Goal: Task Accomplishment & Management: Use online tool/utility

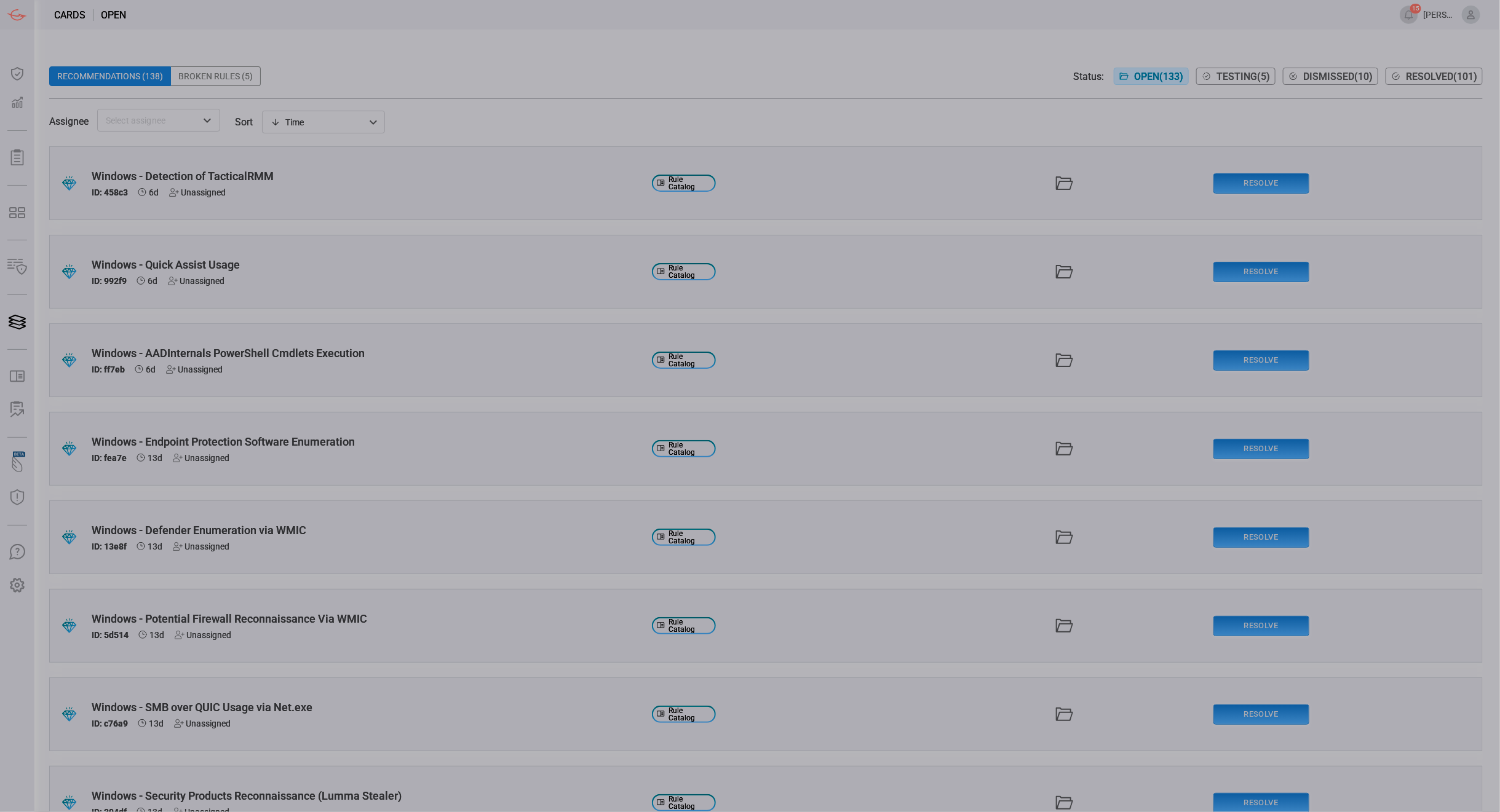
click at [1235, 68] on button "Testing ( 5 )" at bounding box center [1236, 77] width 80 height 17
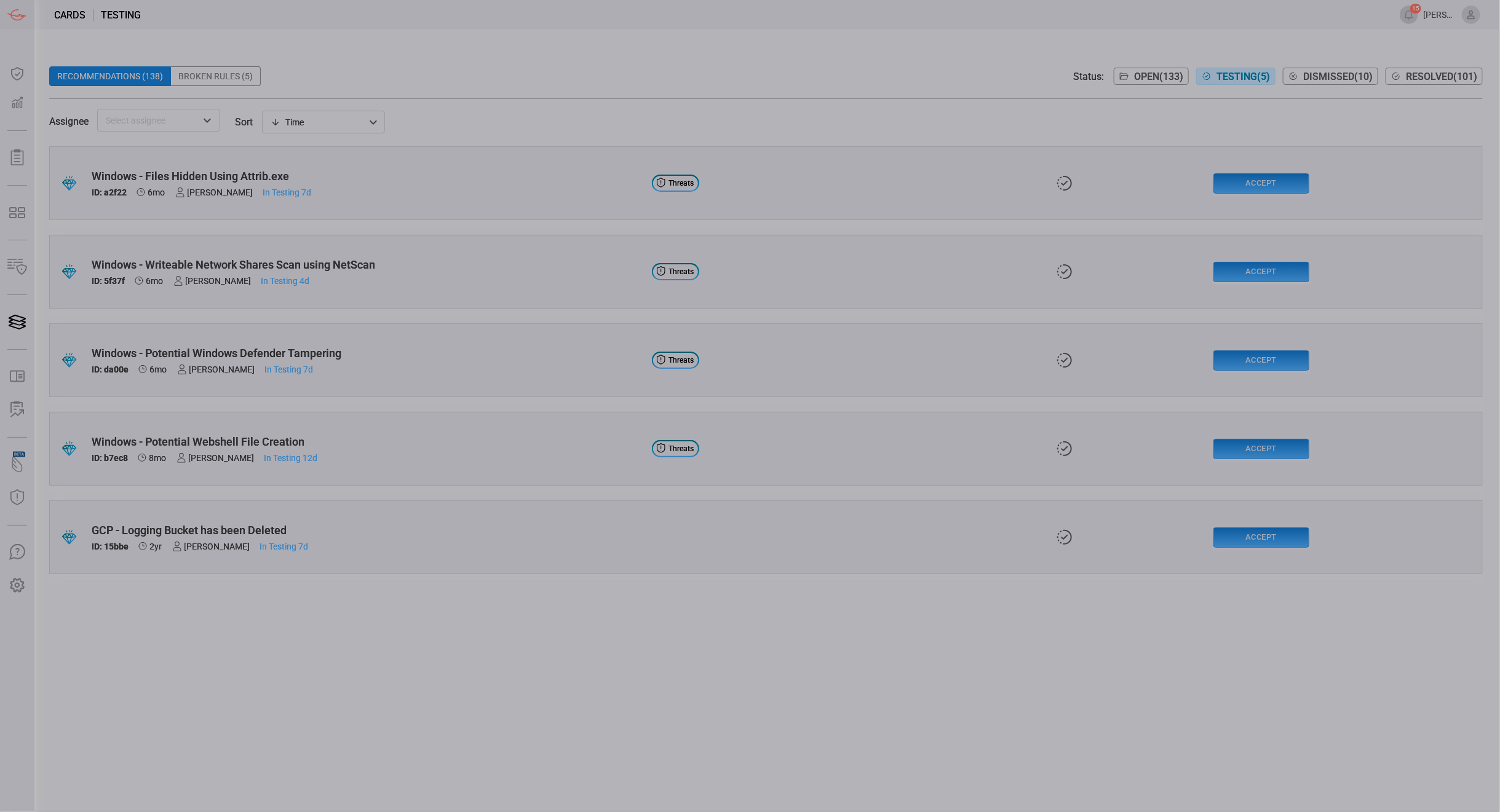
click at [195, 436] on div "Windows - Potential Webshell File Creation" at bounding box center [366, 441] width 550 height 13
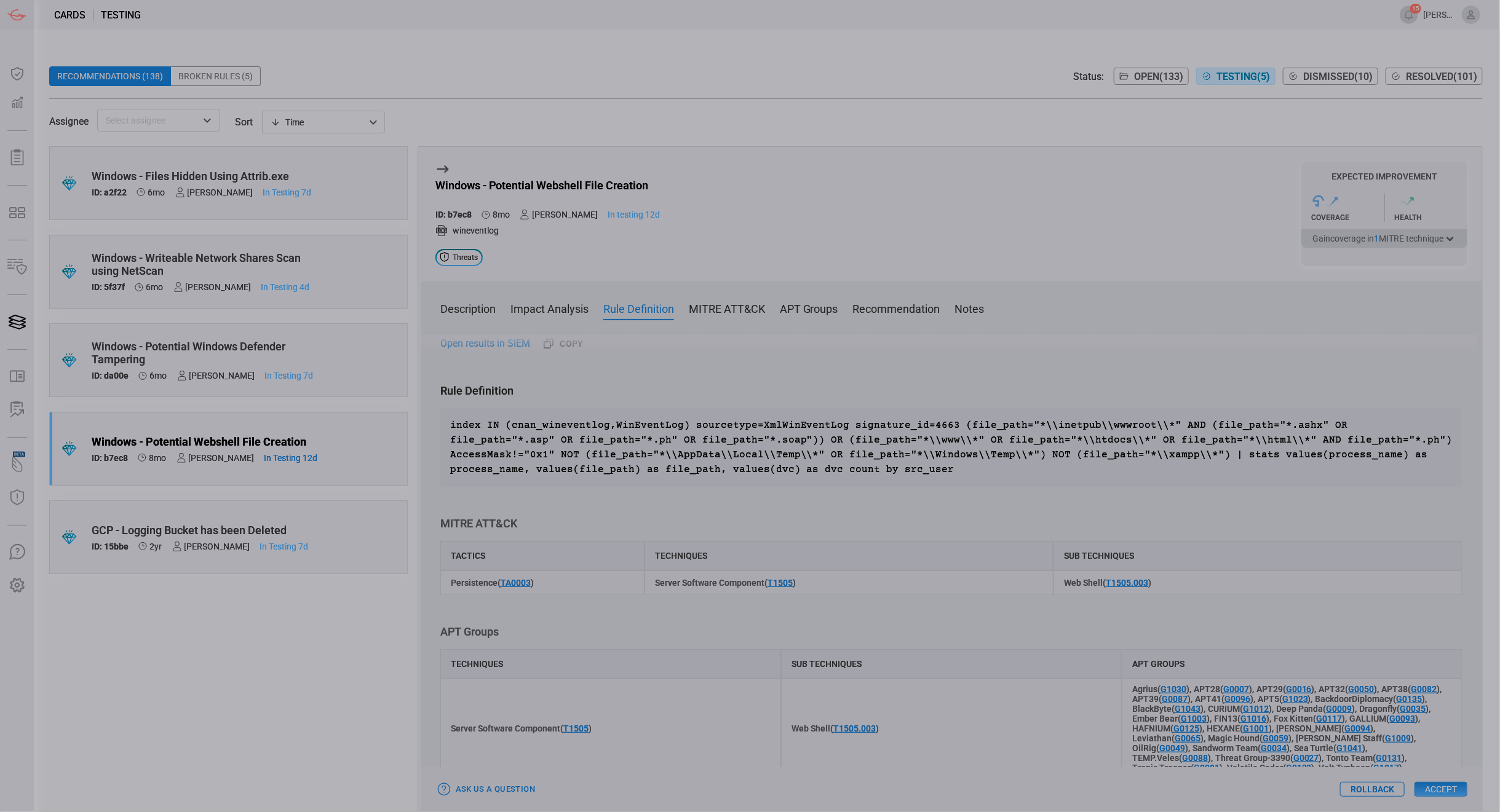
scroll to position [382, 0]
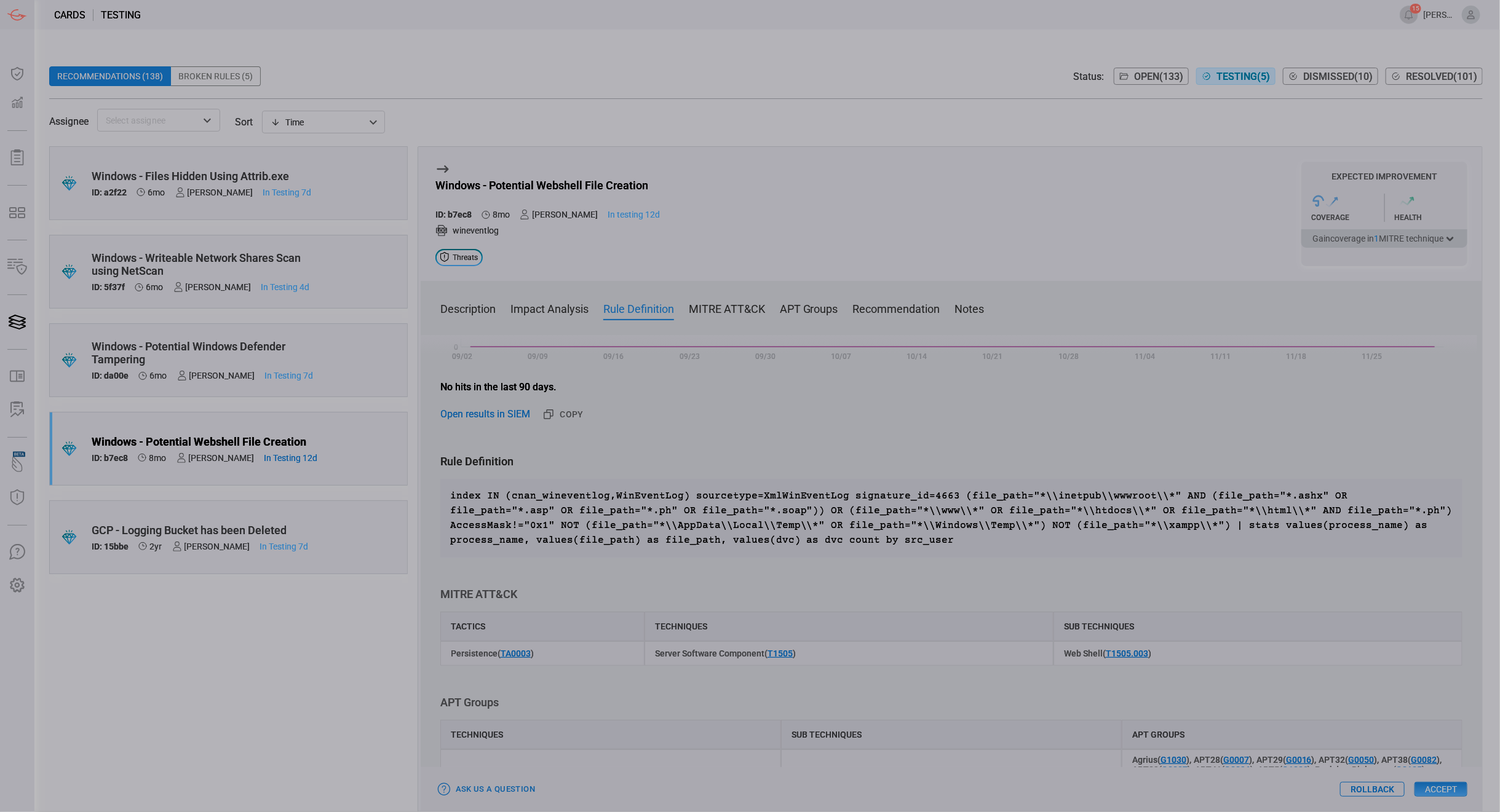
click at [1235, 509] on p "index IN (cnan_wineventlog,WinEventLog) sourcetype=XmlWinEventLog signature_id=…" at bounding box center [951, 518] width 1002 height 59
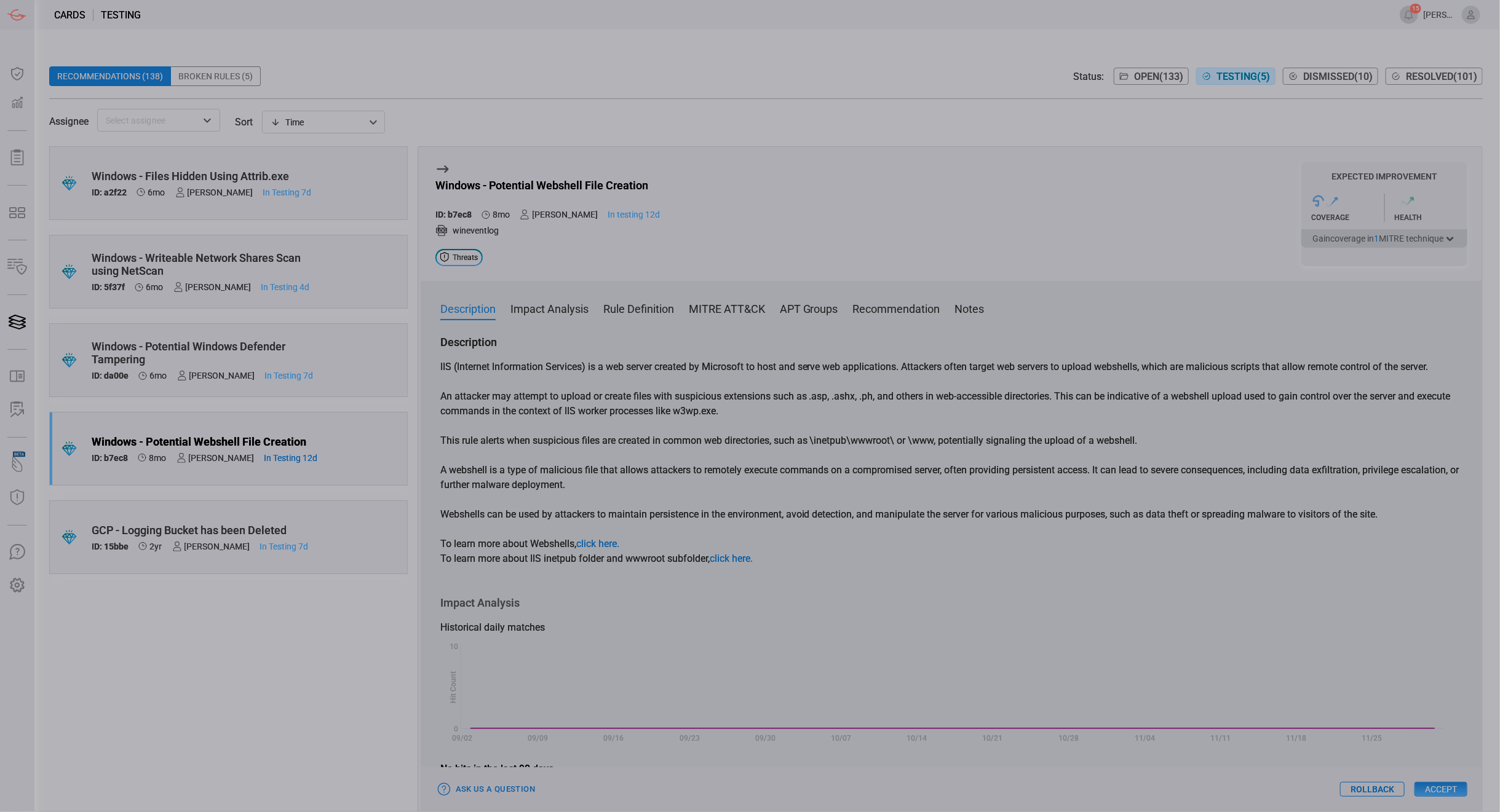
click at [641, 404] on p "An attacker may attempt to upload or create files with suspicious extensions su…" at bounding box center [951, 404] width 1022 height 29
click at [631, 367] on p "IIS (Internet Information Services) is a web server created by Microsoft to hos…" at bounding box center [951, 367] width 1022 height 15
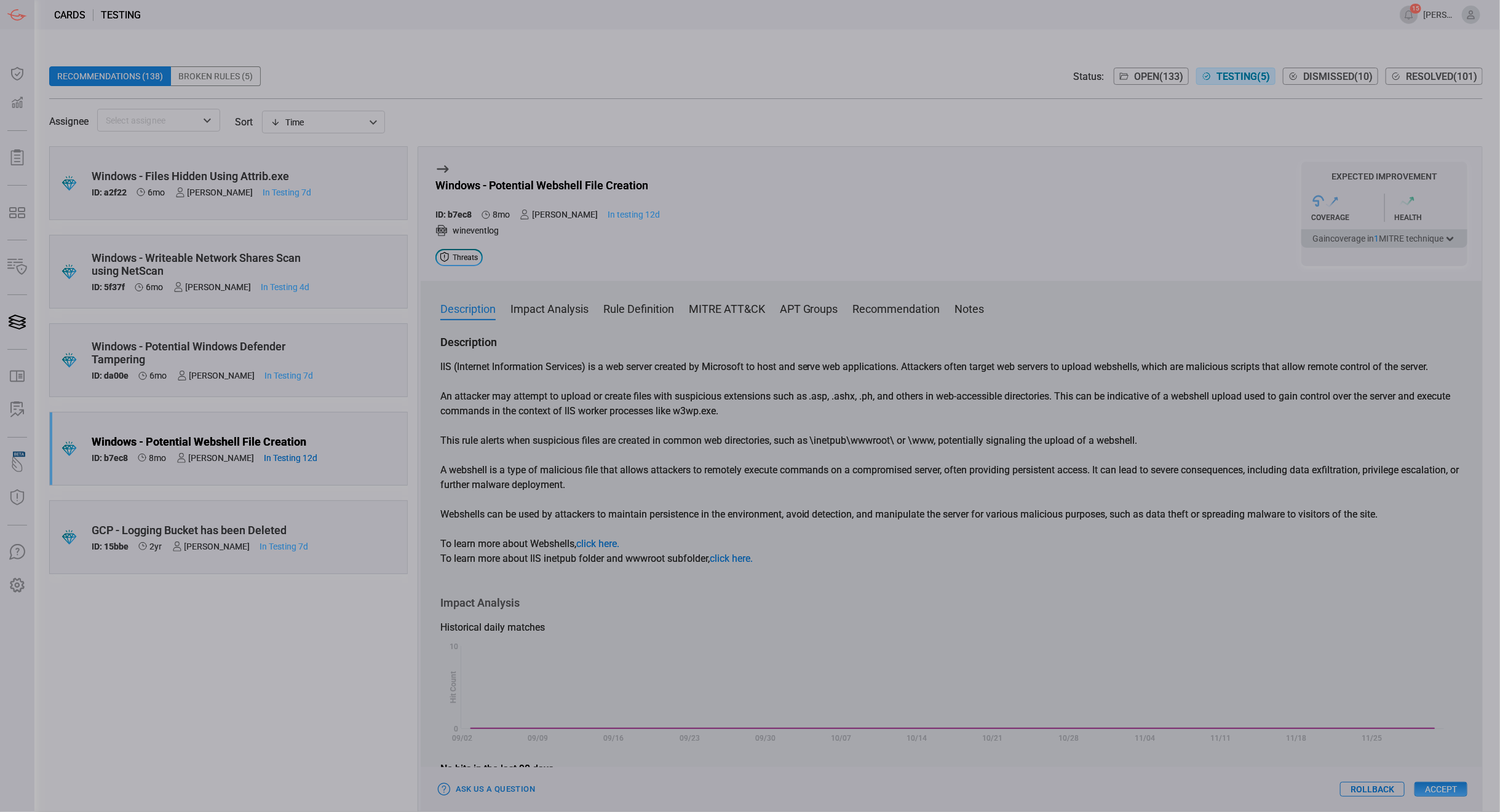
click at [659, 506] on div "IIS (Internet Information Services) is a web server created by Microsoft to hos…" at bounding box center [951, 463] width 1022 height 207
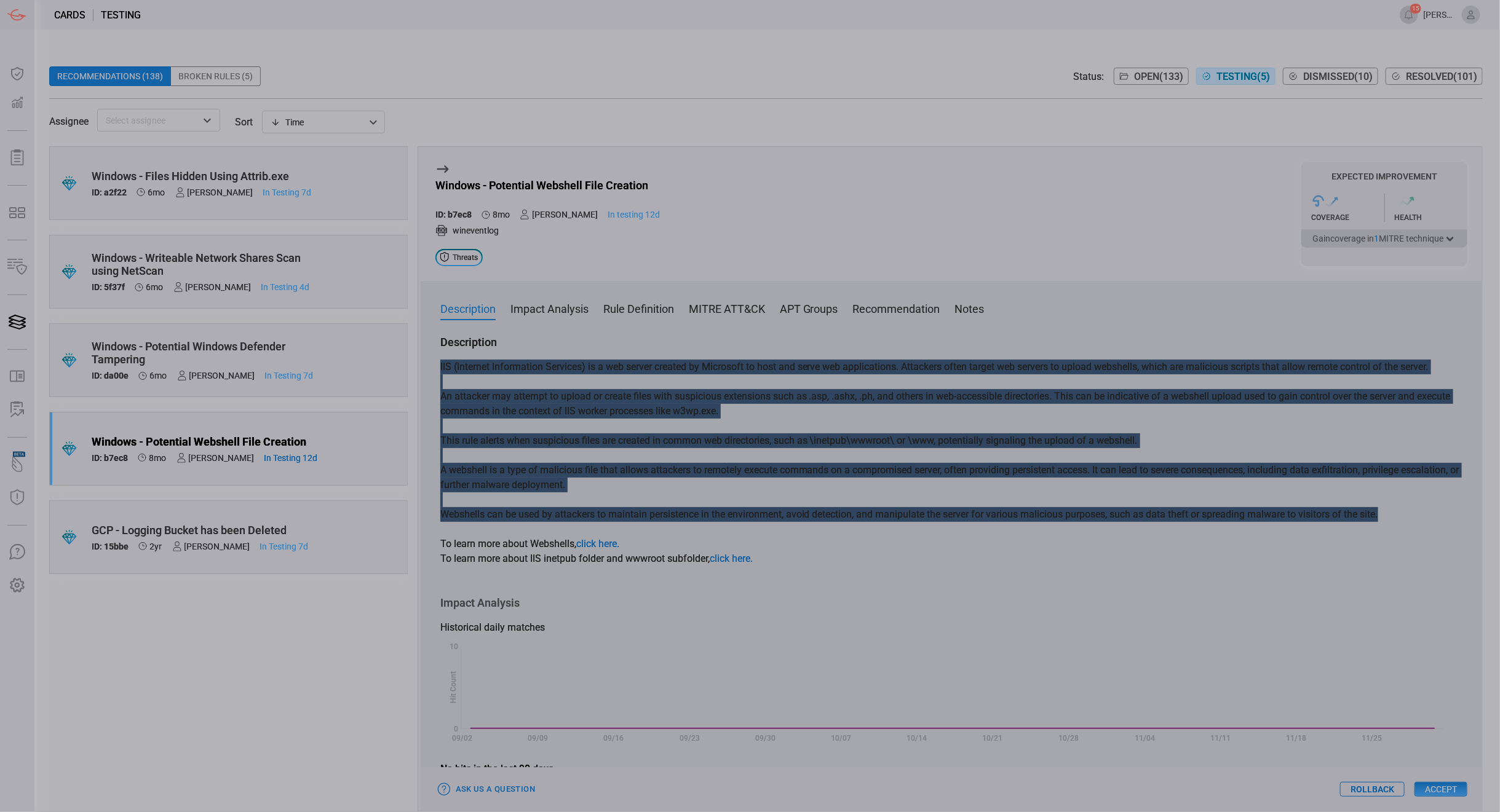
drag, startPoint x: 1399, startPoint y: 520, endPoint x: 438, endPoint y: 362, distance: 973.9
click at [438, 362] on div "Description IIS (Internet Information Services) is a web server created by Micr…" at bounding box center [952, 570] width 1061 height 472
copy div "IIS (Internet Information Services) is a web server created by Microsoft to hos…"
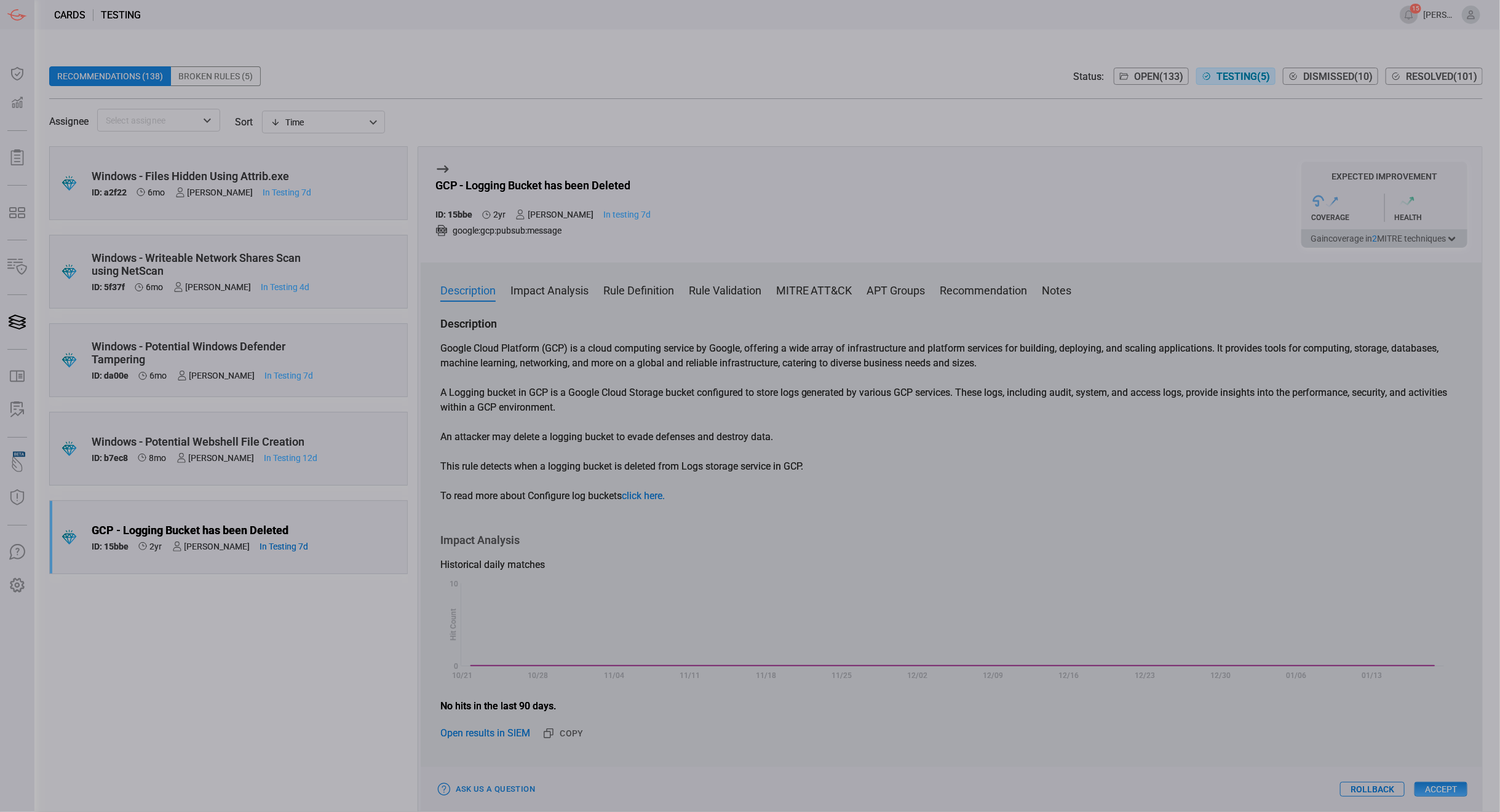
click at [1438, 794] on button "Accept" at bounding box center [1441, 789] width 53 height 15
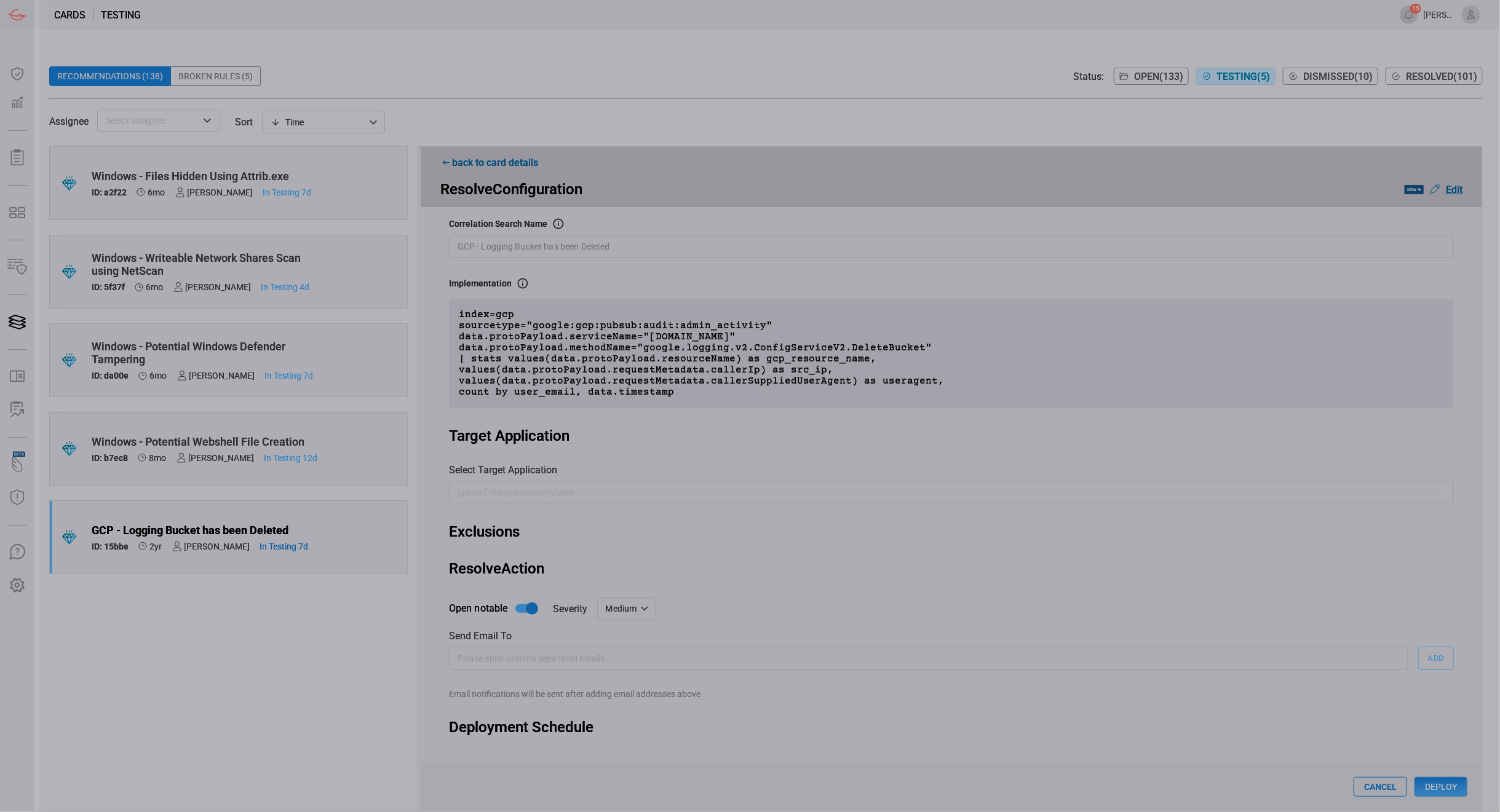
scroll to position [90, 0]
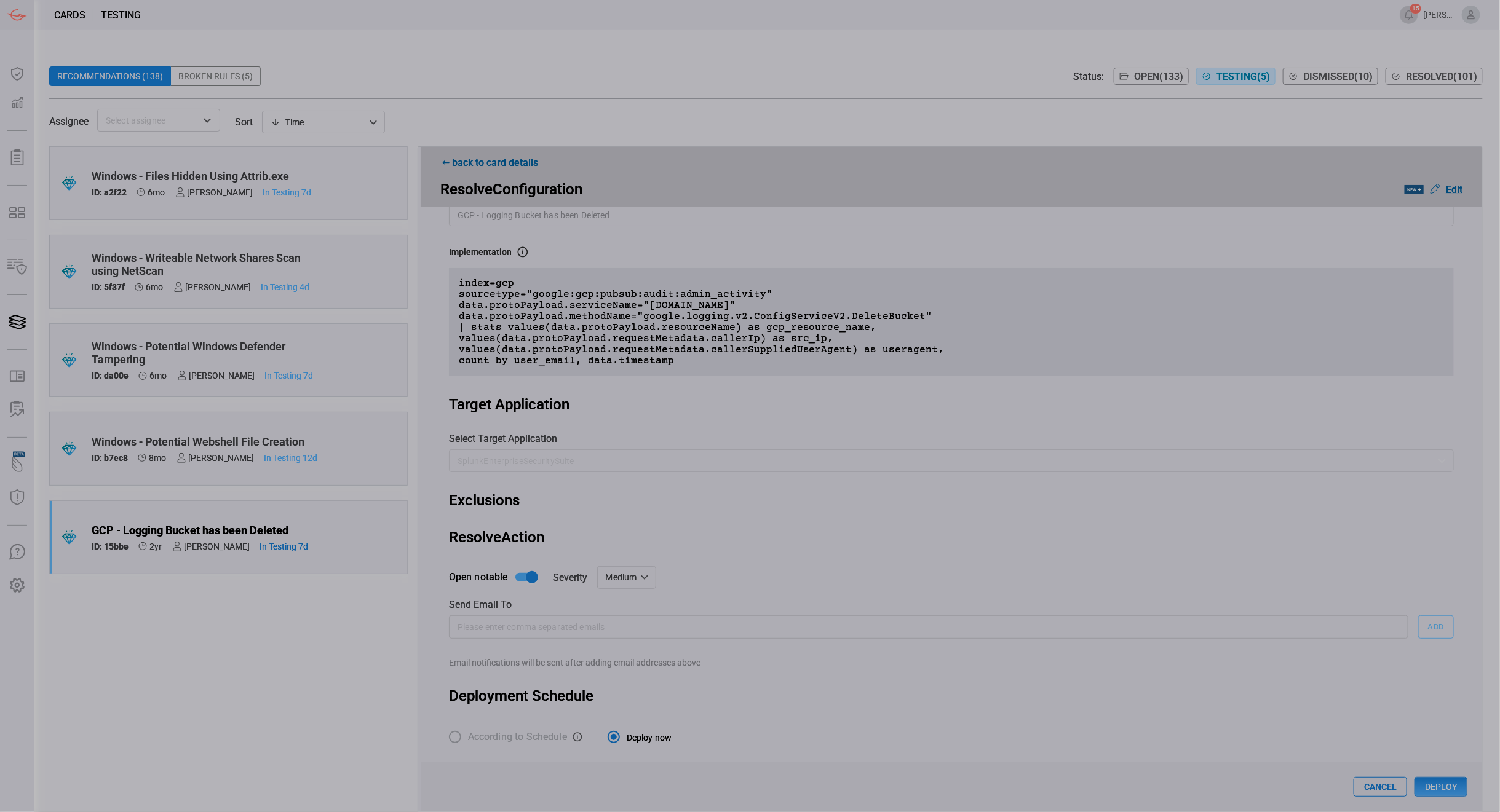
click at [1460, 785] on button "Deploy" at bounding box center [1441, 787] width 53 height 19
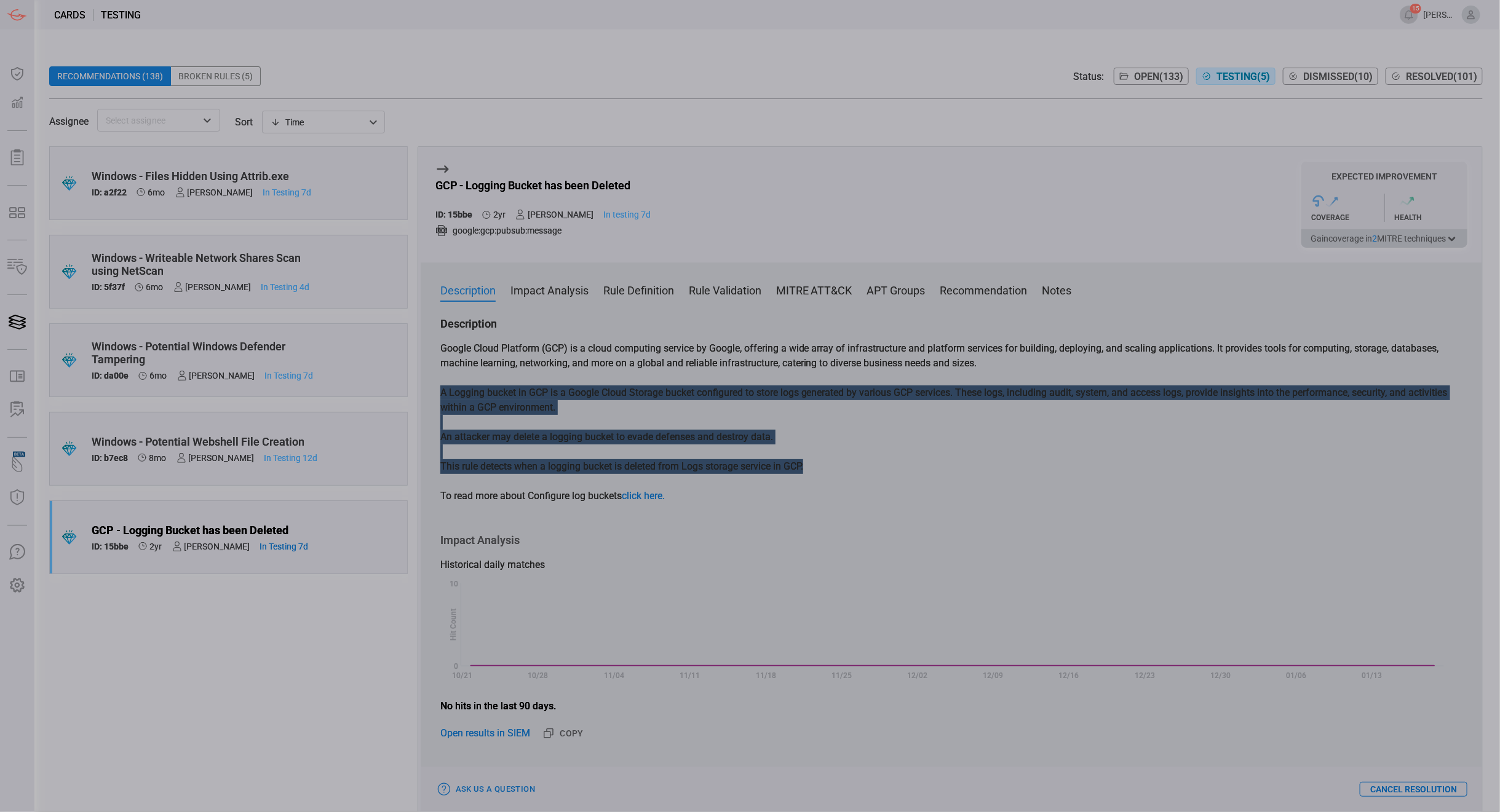
drag, startPoint x: 817, startPoint y: 469, endPoint x: 414, endPoint y: 388, distance: 411.1
click at [414, 388] on div ".suggested_cards_icon{fill:url(#suggested_cards_icon);} Windows - Files Hidden …" at bounding box center [766, 479] width 1433 height 666
